Goal: Information Seeking & Learning: Learn about a topic

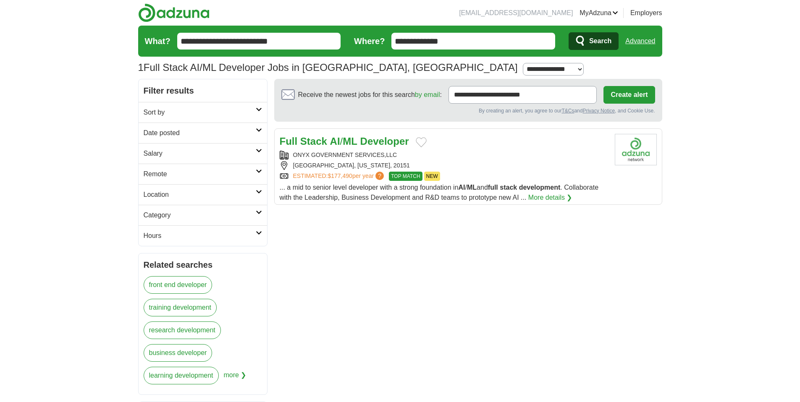
click at [363, 144] on strong "Developer" at bounding box center [384, 141] width 49 height 11
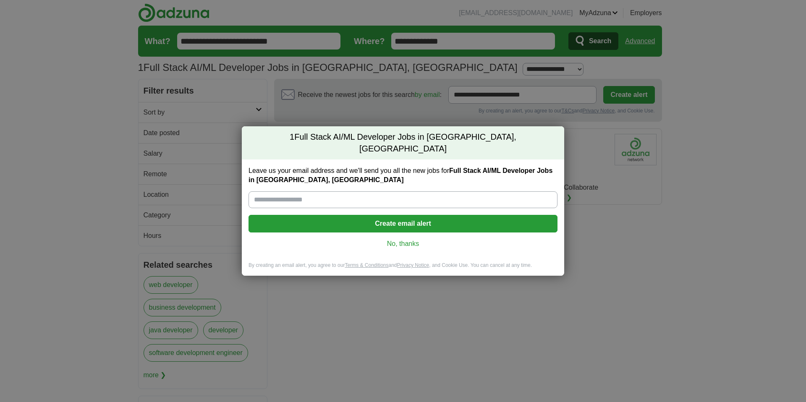
click at [406, 240] on link "No, thanks" at bounding box center [403, 243] width 296 height 9
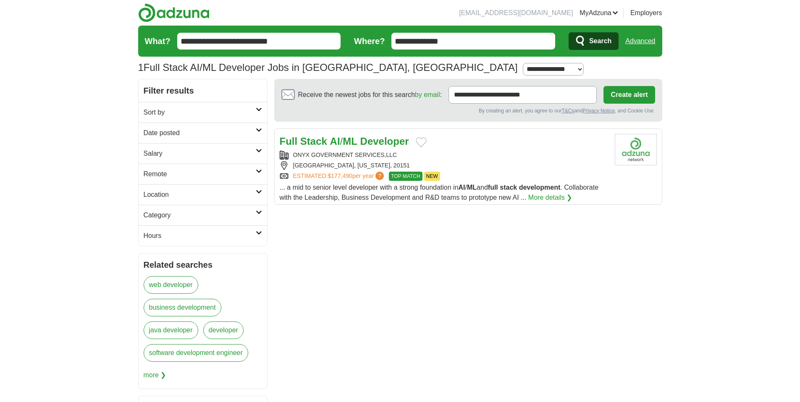
click at [339, 142] on strong "AI" at bounding box center [335, 141] width 10 height 11
click at [352, 143] on strong "ML" at bounding box center [350, 141] width 15 height 11
